Goal: Check status: Verify the current state of an ongoing process or item

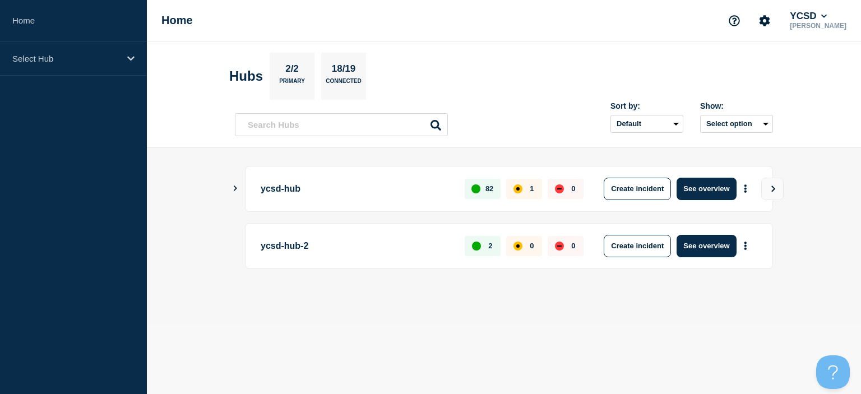
click at [282, 188] on p "ycsd-hub" at bounding box center [356, 189] width 191 height 22
click at [236, 188] on icon "Show Connected Hubs" at bounding box center [235, 189] width 3 height 6
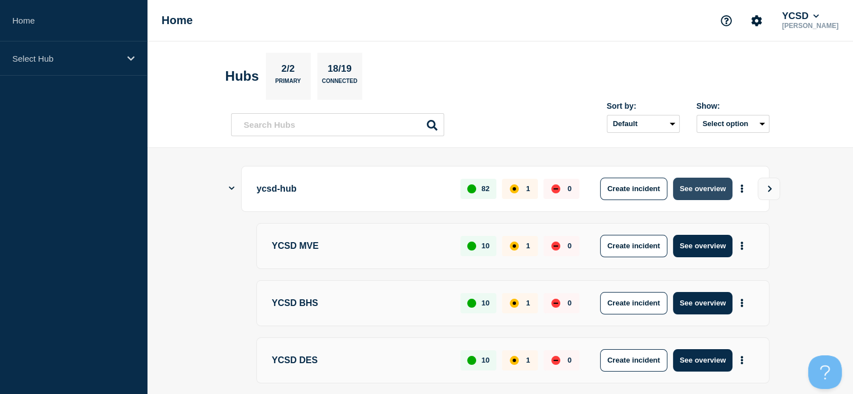
click at [700, 188] on button "See overview" at bounding box center [702, 189] width 59 height 22
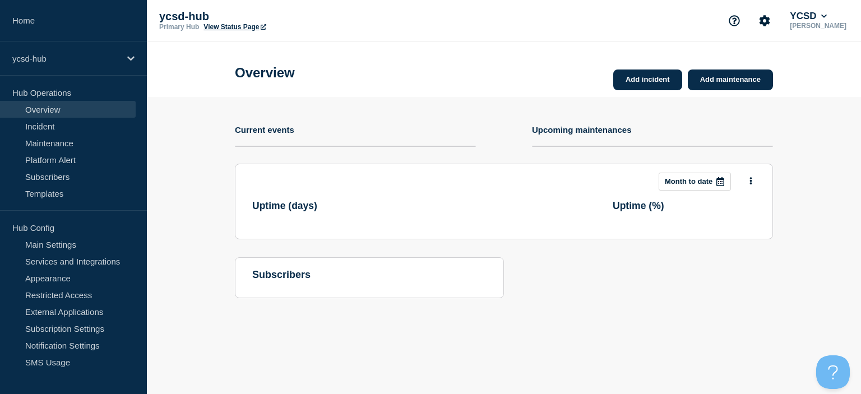
click at [700, 188] on button "Month to date" at bounding box center [695, 182] width 72 height 18
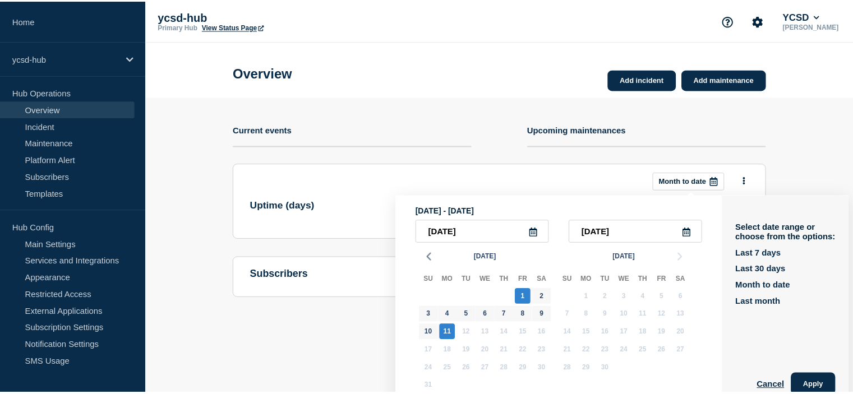
scroll to position [25, 0]
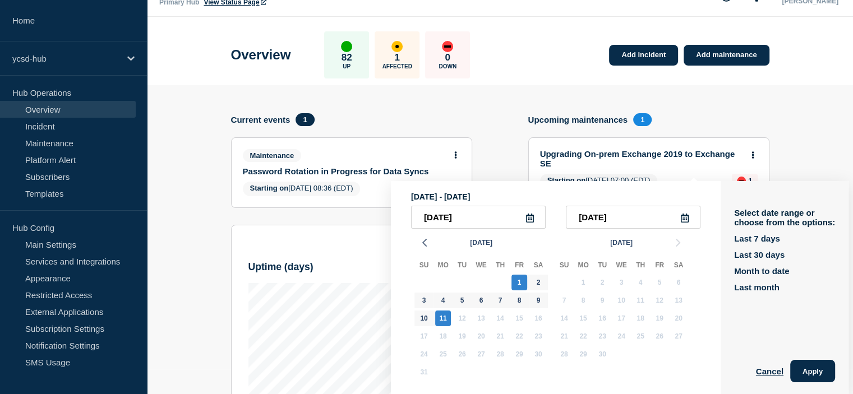
click at [771, 122] on section "Add incident Add maintenance Current events 1 Maintenance Password Rotation in …" at bounding box center [500, 332] width 706 height 494
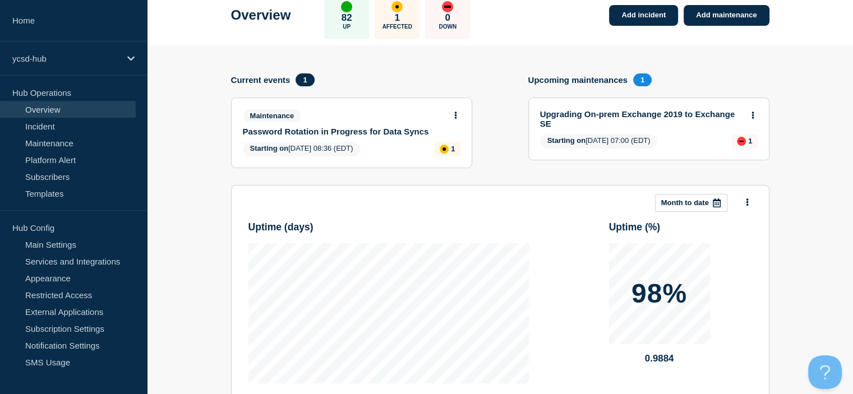
scroll to position [57, 0]
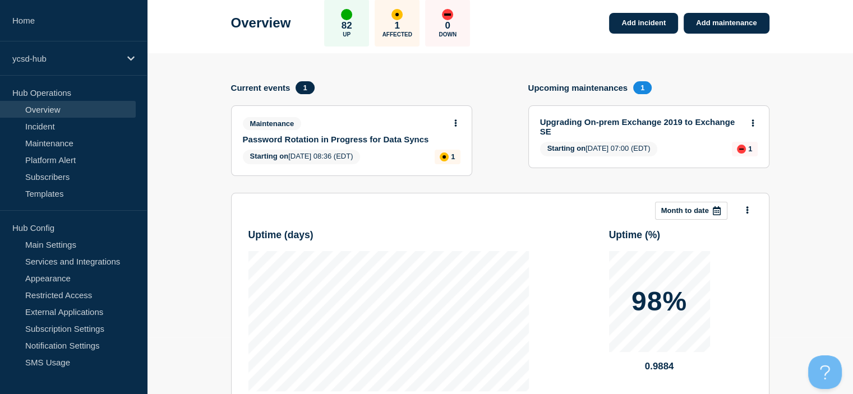
click at [682, 121] on link "Upgrading On-prem Exchange 2019 to Exchange SE" at bounding box center [641, 126] width 202 height 19
